Goal: Task Accomplishment & Management: Use online tool/utility

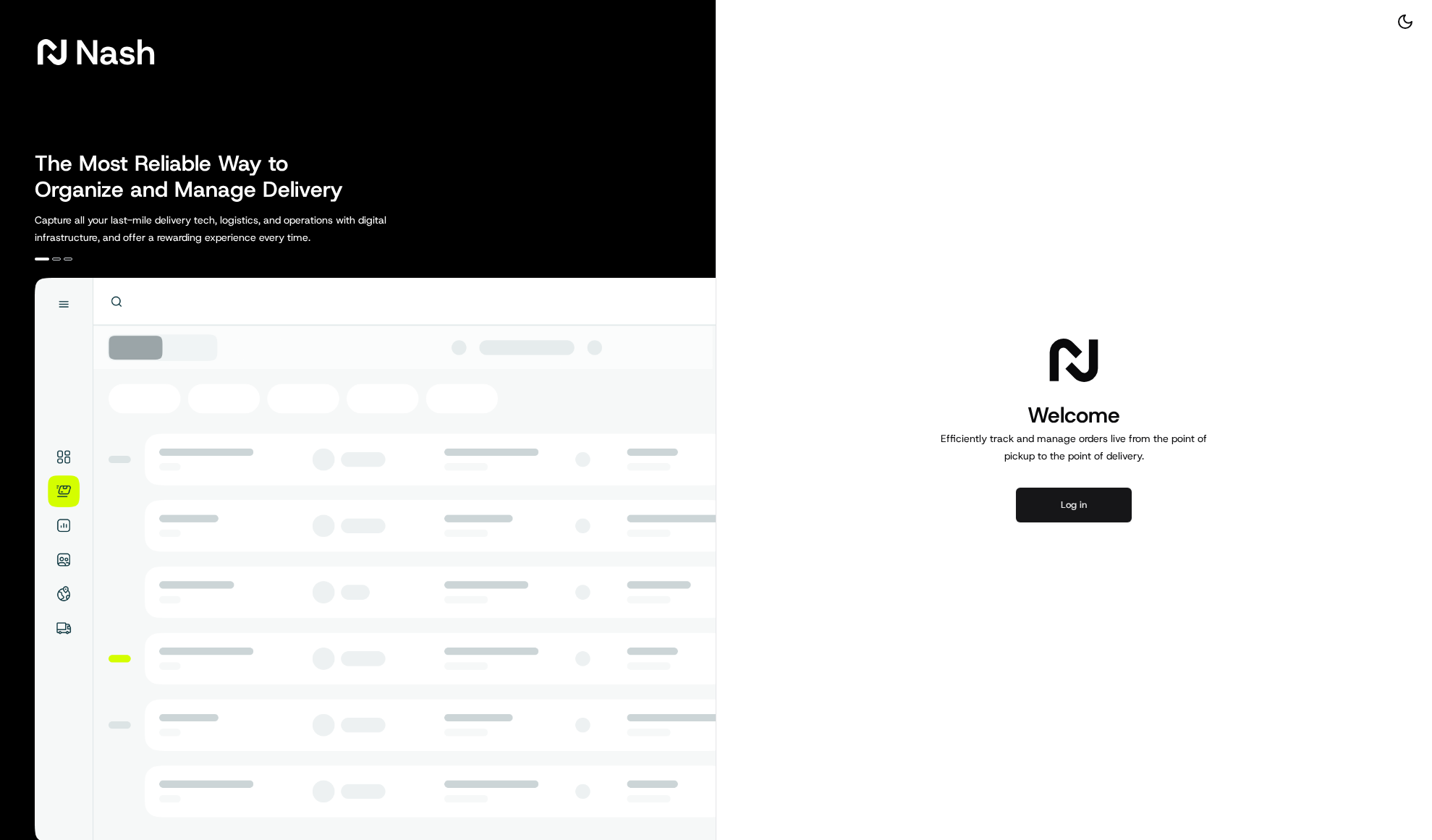
click at [1086, 509] on button "Log in" at bounding box center [1074, 505] width 116 height 34
